Goal: Transaction & Acquisition: Purchase product/service

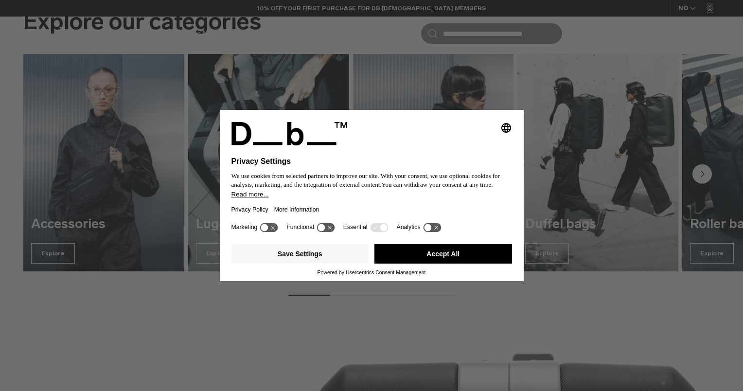
click at [469, 255] on button "Accept All" at bounding box center [443, 253] width 138 height 19
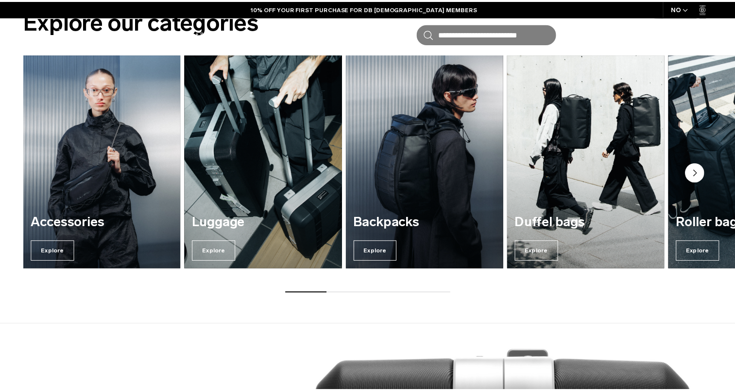
scroll to position [433, 0]
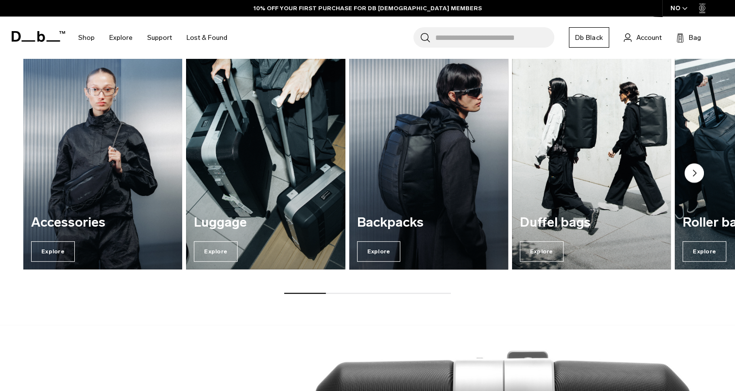
click at [399, 208] on div "Backpacks Explore" at bounding box center [428, 238] width 159 height 62
click at [365, 249] on span "Explore" at bounding box center [379, 251] width 44 height 20
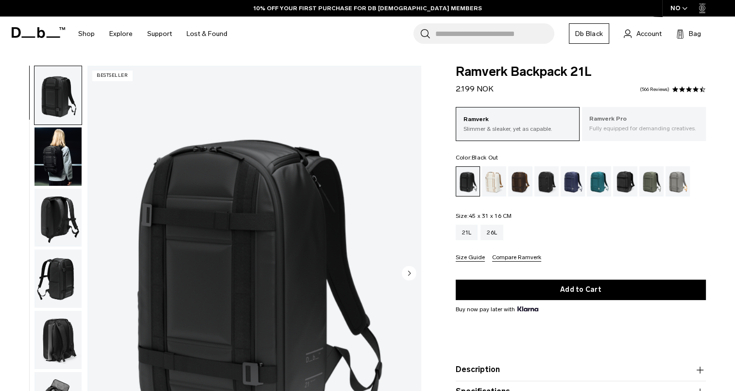
click at [625, 121] on p "Ramverk Pro" at bounding box center [644, 119] width 109 height 10
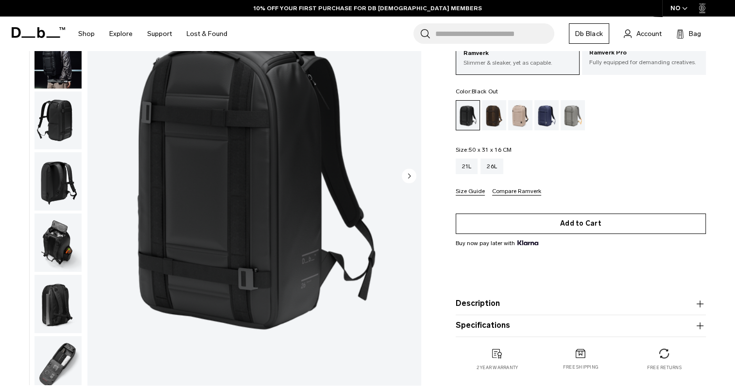
click at [613, 217] on button "Add to Cart" at bounding box center [581, 223] width 250 height 20
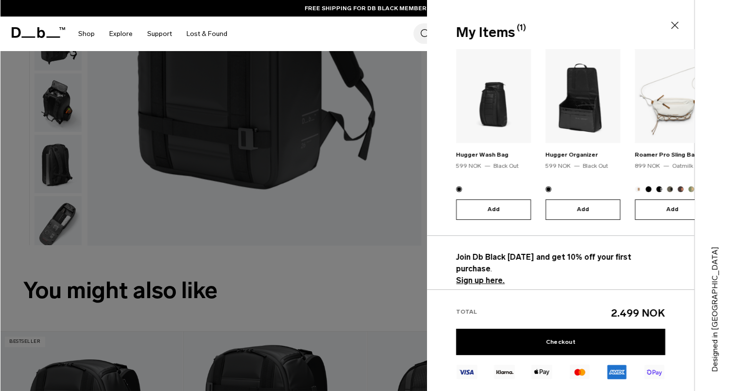
scroll to position [243, 0]
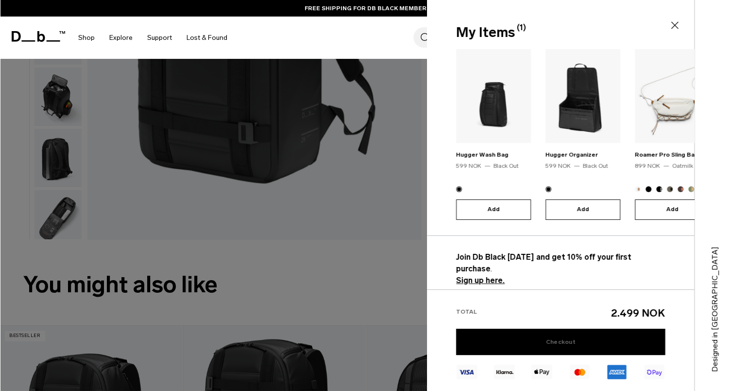
click at [648, 341] on link "Checkout" at bounding box center [560, 342] width 209 height 26
